Goal: Information Seeking & Learning: Learn about a topic

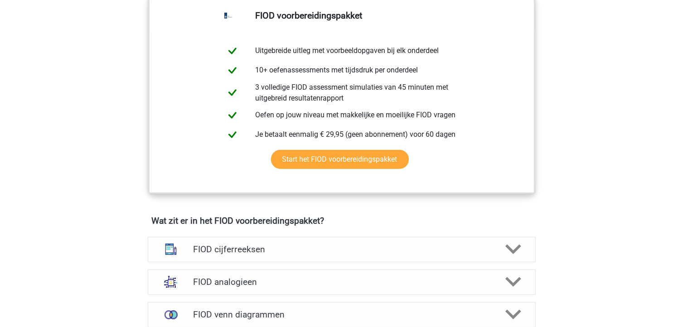
scroll to position [445, 0]
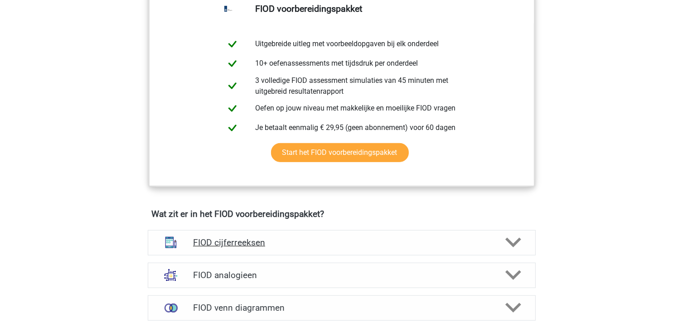
click at [511, 245] on polygon at bounding box center [513, 243] width 16 height 10
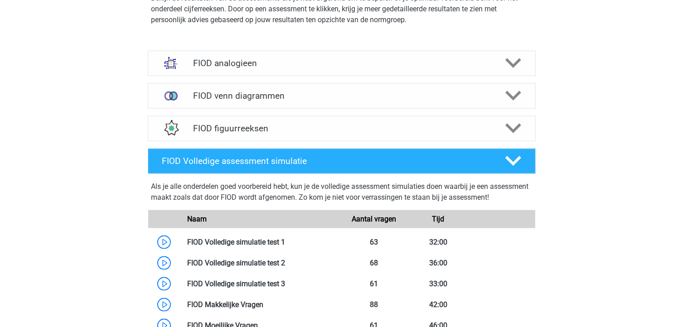
scroll to position [1177, 0]
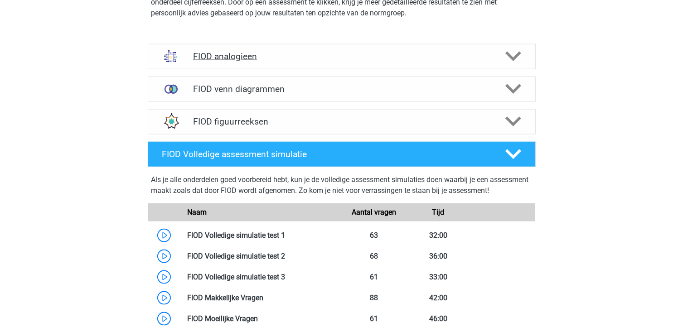
click at [511, 58] on polygon at bounding box center [513, 57] width 16 height 10
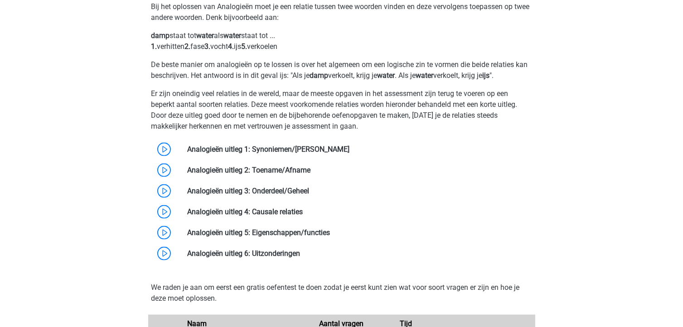
scroll to position [1267, 0]
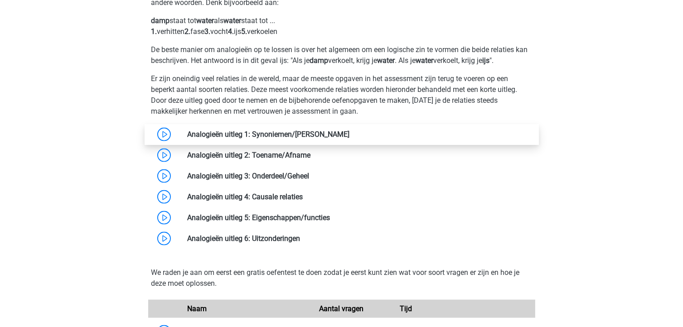
click at [349, 137] on link at bounding box center [349, 134] width 0 height 9
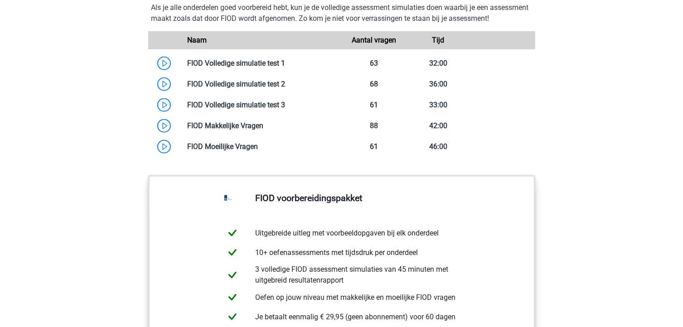
scroll to position [854, 0]
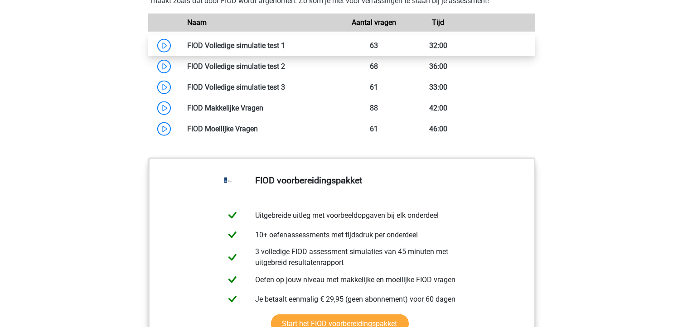
click at [285, 50] on link at bounding box center [285, 45] width 0 height 9
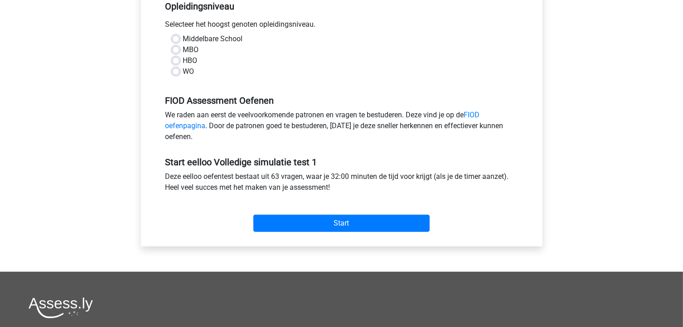
scroll to position [205, 0]
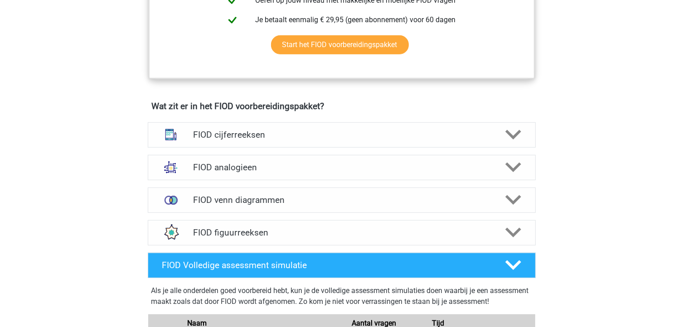
scroll to position [551, 0]
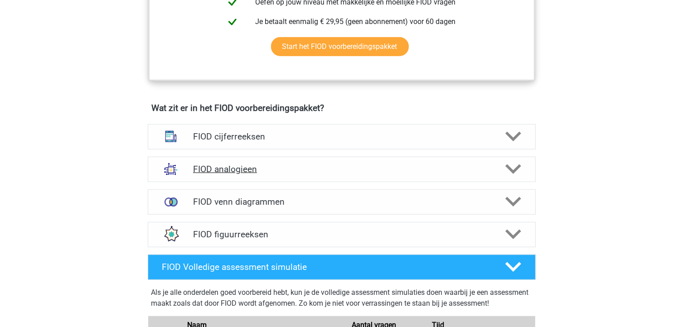
click at [509, 169] on polygon at bounding box center [513, 170] width 16 height 10
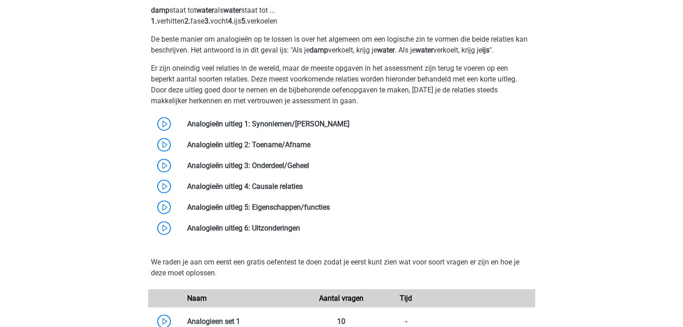
scroll to position [781, 0]
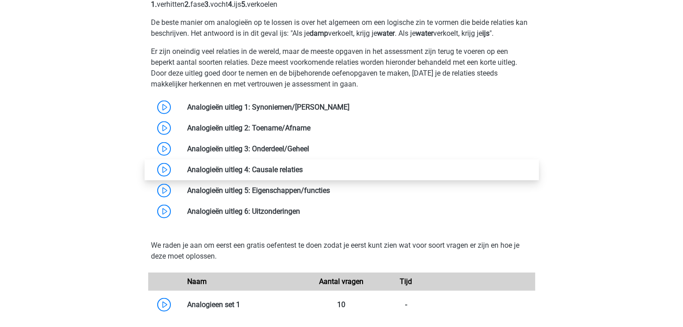
click at [303, 174] on link at bounding box center [303, 169] width 0 height 9
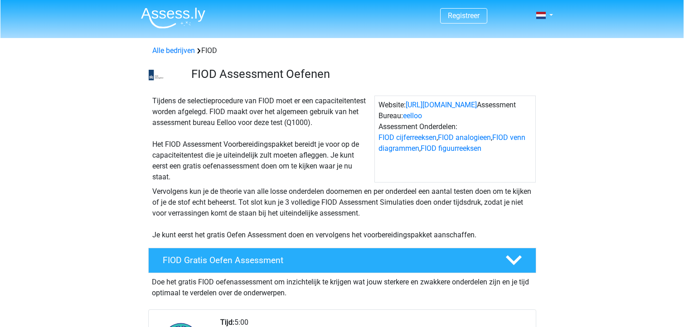
scroll to position [781, 0]
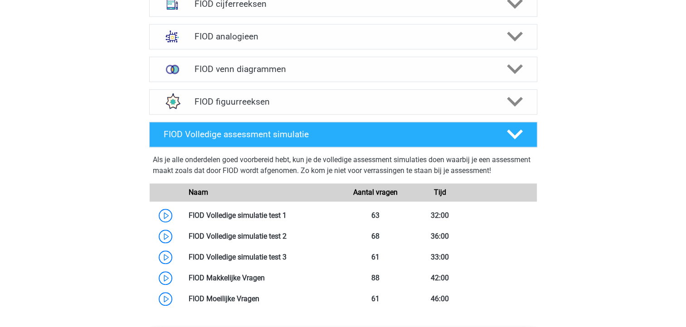
scroll to position [564, 0]
